Goal: Task Accomplishment & Management: Use online tool/utility

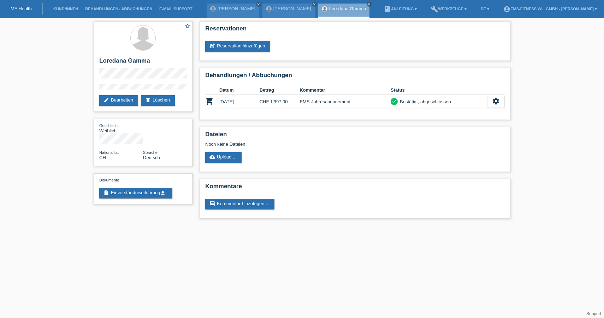
click at [293, 226] on html "MF Health Kund*innen Behandlungen / Abbuchungen E-Mail Support Justyna Maier cl…" at bounding box center [302, 113] width 604 height 226
click at [68, 7] on li "Kund*innen" at bounding box center [66, 9] width 32 height 18
click at [62, 11] on link "Kund*innen" at bounding box center [66, 9] width 32 height 4
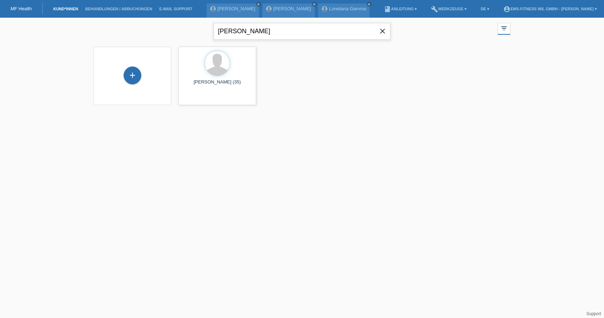
drag, startPoint x: 252, startPoint y: 37, endPoint x: 171, endPoint y: 37, distance: 81.3
click at [171, 37] on div "luca close filter_list view_module Alle Kund*innen anzeigen star Markierte Kund…" at bounding box center [302, 30] width 424 height 25
type input "luisa"
click at [203, 100] on span "Anzeigen" at bounding box center [198, 98] width 19 height 5
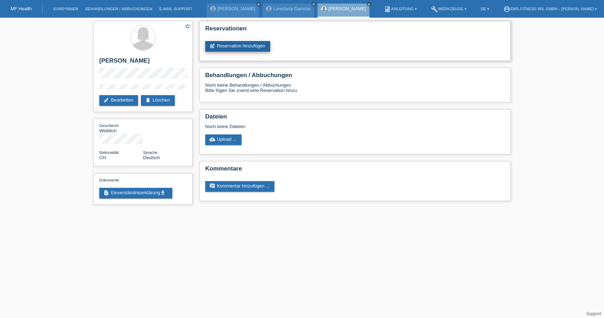
click at [222, 47] on link "post_add Reservation hinzufügen" at bounding box center [237, 46] width 65 height 11
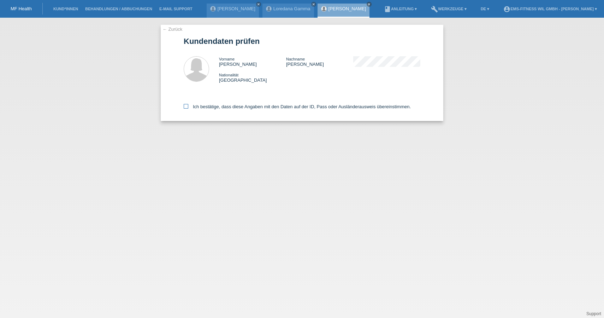
click at [187, 106] on icon at bounding box center [186, 106] width 5 height 5
click at [187, 106] on input "Ich bestätige, dass diese Angaben mit den Daten auf der ID, Pass oder Ausländer…" at bounding box center [186, 106] width 5 height 5
checkbox input "true"
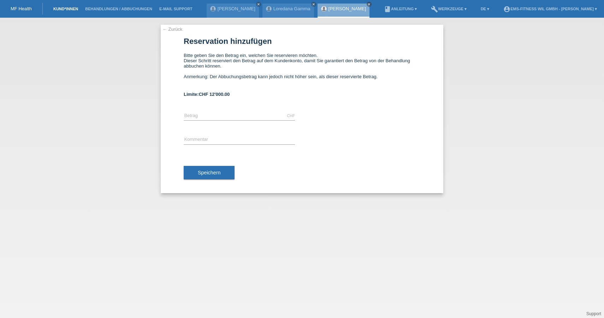
click at [69, 9] on link "Kund*innen" at bounding box center [66, 9] width 32 height 4
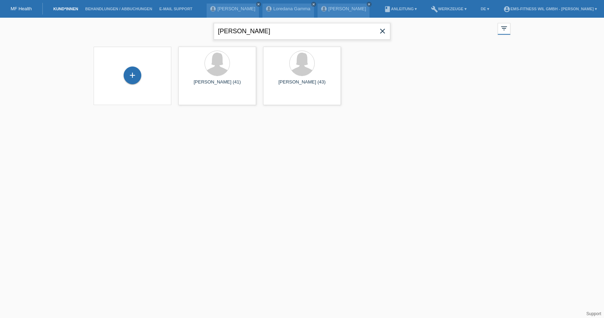
drag, startPoint x: 253, startPoint y: 34, endPoint x: 164, endPoint y: 17, distance: 91.4
click at [164, 18] on body "MF Health Kund*innen Behandlungen / Abbuchungen E-Mail Support [PERSON_NAME] cl…" at bounding box center [302, 66] width 604 height 96
drag, startPoint x: 250, startPoint y: 28, endPoint x: 138, endPoint y: 26, distance: 112.4
click at [138, 26] on div "mario close filter_list view_module Alle Kund*innen anzeigen star Markierte Kun…" at bounding box center [302, 30] width 424 height 25
type input "ganz"
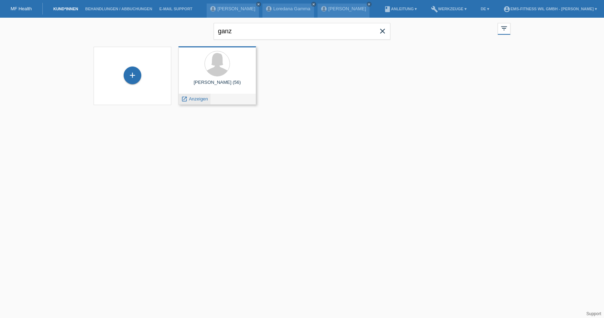
click at [200, 97] on span "Anzeigen" at bounding box center [198, 98] width 19 height 5
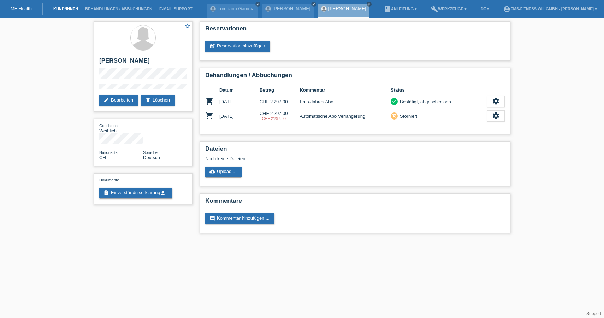
click at [65, 10] on link "Kund*innen" at bounding box center [66, 9] width 32 height 4
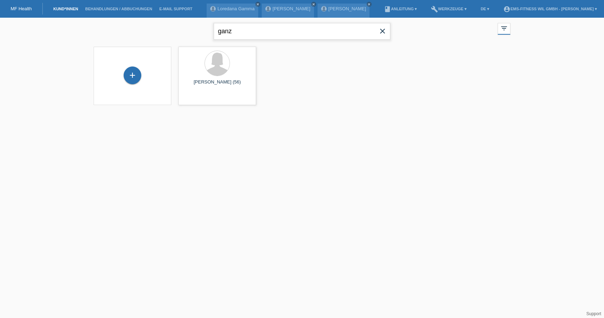
drag, startPoint x: 238, startPoint y: 34, endPoint x: 170, endPoint y: 25, distance: 68.8
click at [170, 25] on div "ganz close filter_list view_module Alle Kund*innen anzeigen star Markierte [PER…" at bounding box center [302, 30] width 424 height 25
drag, startPoint x: 237, startPoint y: 33, endPoint x: 163, endPoint y: 24, distance: 74.7
click at [163, 24] on div "ivana close filter_list view_module Alle Kund*innen anzeigen star Markierte Kun…" at bounding box center [302, 30] width 424 height 25
drag, startPoint x: 250, startPoint y: 35, endPoint x: 163, endPoint y: 25, distance: 87.5
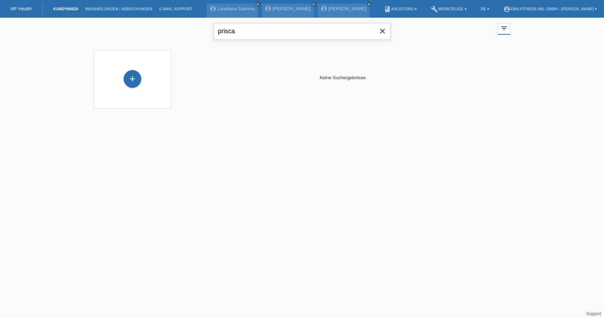
click at [163, 25] on div "prisca close filter_list view_module Alle Kund*innen anzeigen star Markierte Ku…" at bounding box center [302, 30] width 424 height 25
type input "sandra meier"
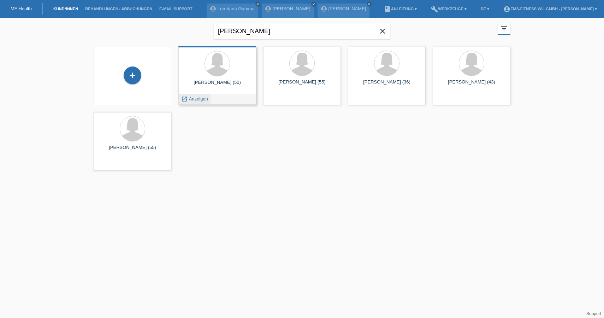
click at [197, 99] on span "Anzeigen" at bounding box center [198, 98] width 19 height 5
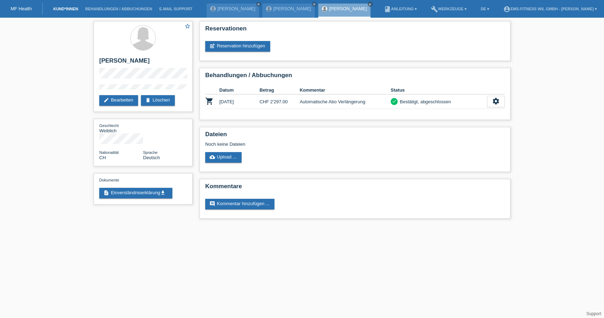
click at [69, 11] on link "Kund*innen" at bounding box center [66, 9] width 32 height 4
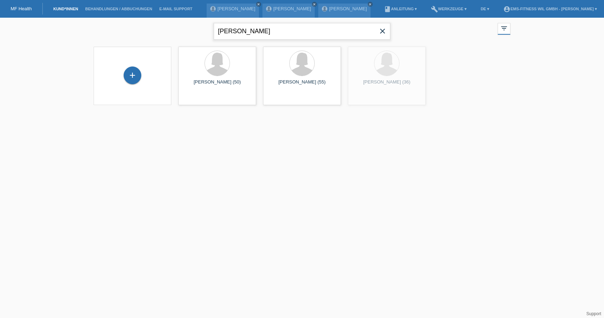
drag, startPoint x: 273, startPoint y: 31, endPoint x: 169, endPoint y: 19, distance: 105.3
click at [169, 19] on div "sandra meier close filter_list view_module Alle Kund*innen anzeigen star Markie…" at bounding box center [302, 30] width 424 height 25
type input "ivana"
click at [382, 31] on icon "close" at bounding box center [383, 31] width 8 height 8
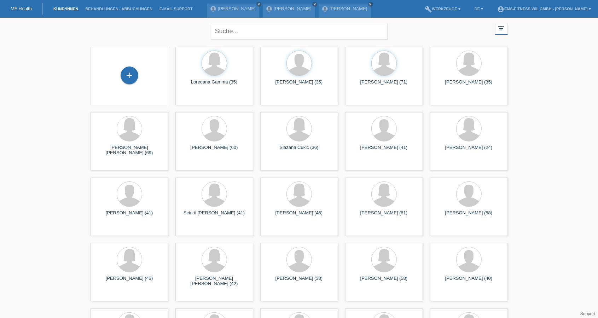
click at [15, 7] on link "MF Health" at bounding box center [21, 8] width 21 height 5
click at [133, 7] on link "Behandlungen / Abbuchungen" at bounding box center [119, 9] width 74 height 4
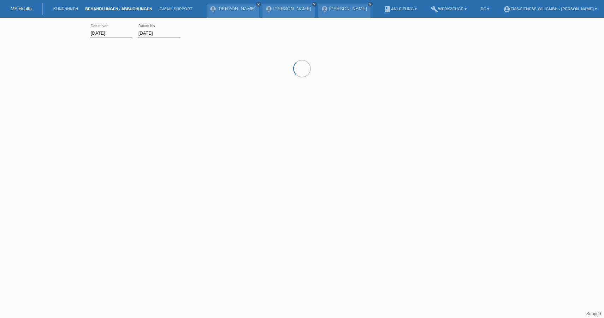
click at [133, 7] on link "Behandlungen / Abbuchungen" at bounding box center [119, 9] width 74 height 4
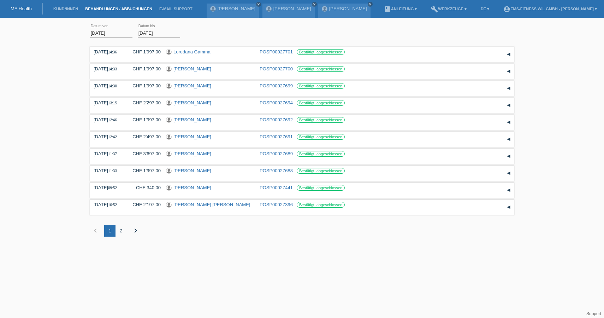
click at [108, 33] on input "[DATE]" at bounding box center [111, 33] width 42 height 9
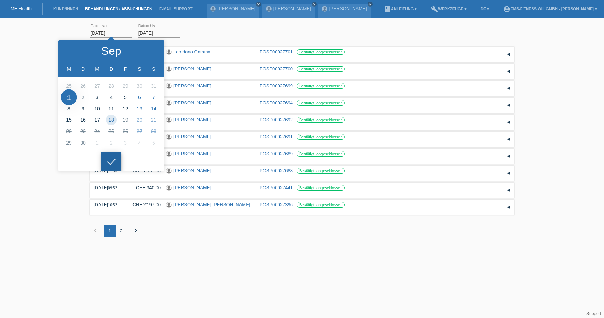
click at [112, 156] on div at bounding box center [111, 162] width 20 height 20
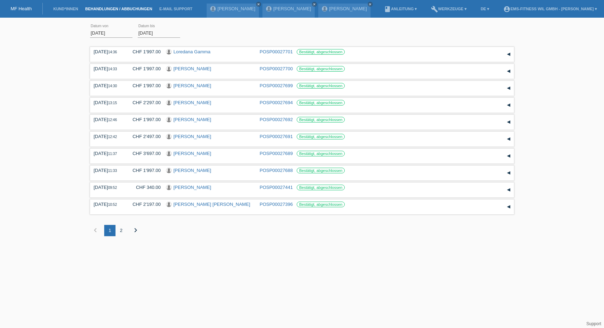
click at [22, 12] on div "MF Health" at bounding box center [21, 9] width 43 height 12
